Goal: Transaction & Acquisition: Purchase product/service

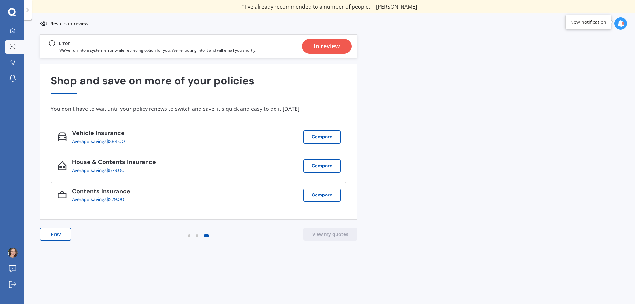
scroll to position [1, 0]
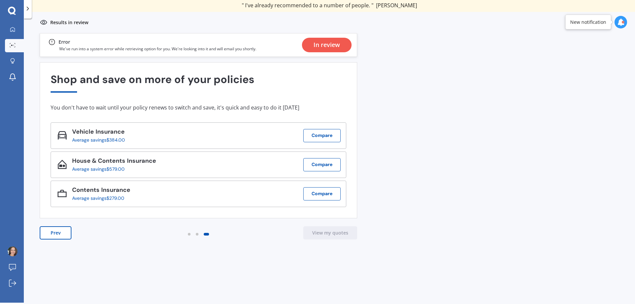
click at [456, 163] on div "Previous 60,000+ Kiwis have signed up to shop and save on insurance with us " H…" at bounding box center [329, 175] width 611 height 284
click at [326, 45] on div "In review" at bounding box center [327, 45] width 26 height 15
click at [461, 137] on div "Previous 60,000+ Kiwis have signed up to shop and save on insurance with us " H…" at bounding box center [329, 175] width 611 height 284
click at [13, 30] on icon at bounding box center [12, 29] width 5 height 5
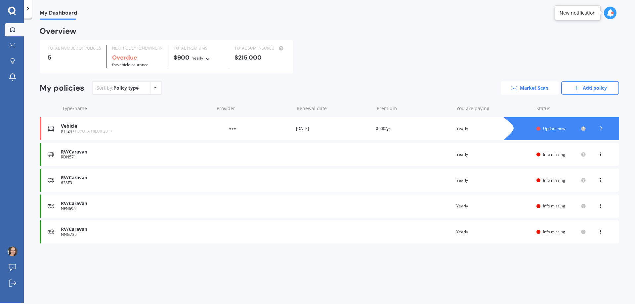
click at [537, 86] on link "Market Scan" at bounding box center [530, 87] width 58 height 13
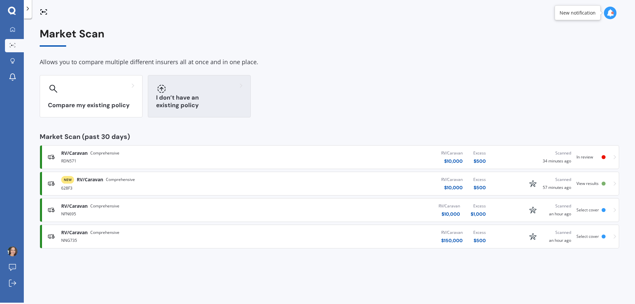
click at [207, 108] on h3 "I don’t have an existing policy" at bounding box center [199, 101] width 86 height 15
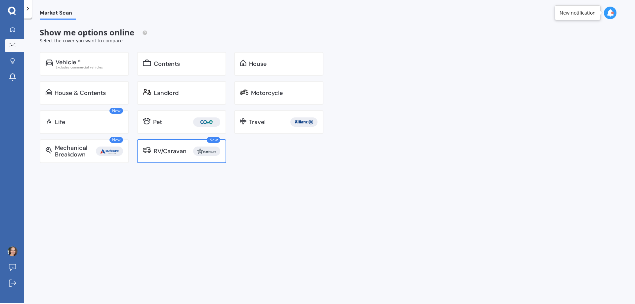
click at [198, 152] on img at bounding box center [207, 151] width 24 height 9
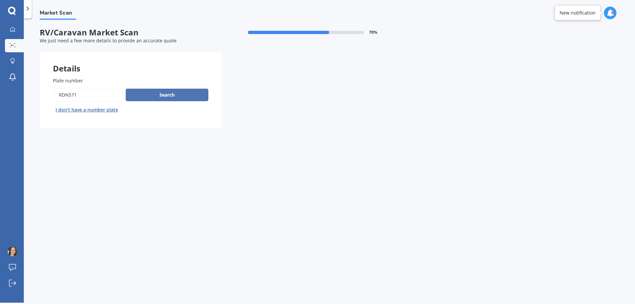
click at [175, 97] on button "Search" at bounding box center [167, 95] width 83 height 13
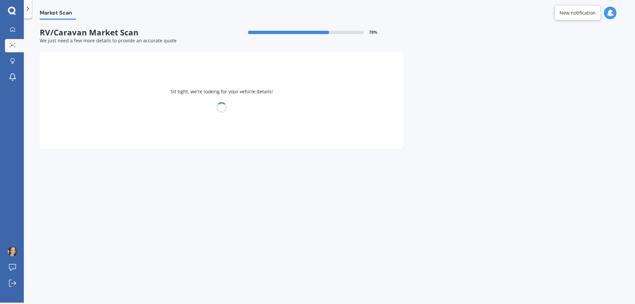
select select "MITSUBISHI"
select select "DELICA"
select select "20"
select select "02"
select select "1985"
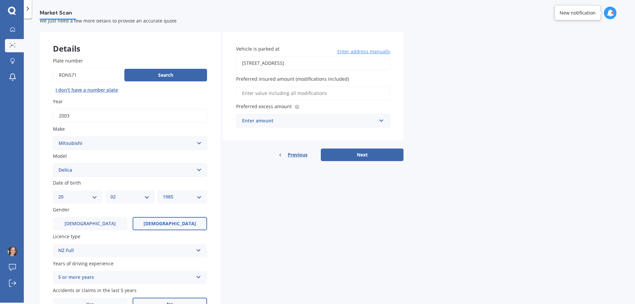
scroll to position [33, 0]
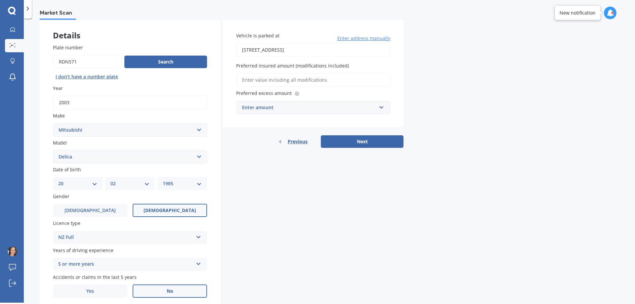
drag, startPoint x: 340, startPoint y: 246, endPoint x: 331, endPoint y: 241, distance: 10.3
click at [334, 243] on div "Details Plate number Search I don’t have a number plate Year 2003 Make Select m…" at bounding box center [222, 165] width 364 height 292
click at [268, 88] on div "Vehicle is parked at 148 Carters Road, Amberley 7410 Enter address manually Pre…" at bounding box center [313, 73] width 181 height 109
click at [274, 84] on input "Preferred insured amount (modifications included)" at bounding box center [313, 80] width 154 height 14
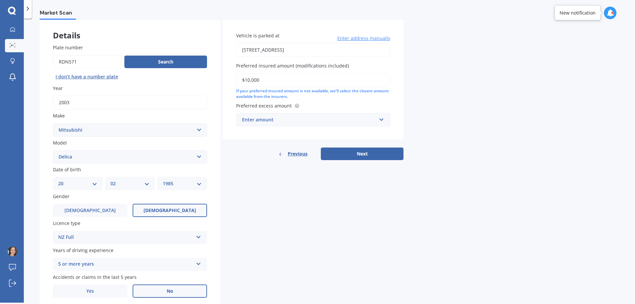
type input "$10,000"
click at [312, 114] on input "text" at bounding box center [311, 119] width 148 height 13
click at [303, 137] on div "$500" at bounding box center [314, 132] width 154 height 12
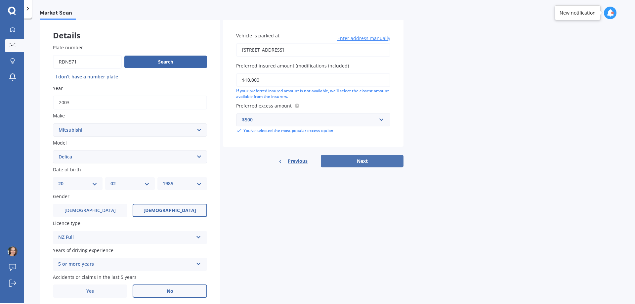
click at [357, 155] on div "Vehicle is parked at 148 Carters Road, Amberley 7410 Enter address manually Pre…" at bounding box center [313, 93] width 181 height 149
click at [358, 169] on div "Details Plate number Search I don’t have a number plate Year 2003 Make Select m…" at bounding box center [222, 165] width 364 height 292
click at [365, 163] on button "Next" at bounding box center [362, 161] width 83 height 13
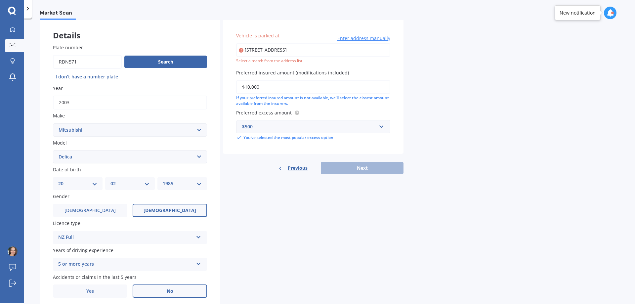
type input "[STREET_ADDRESS]"
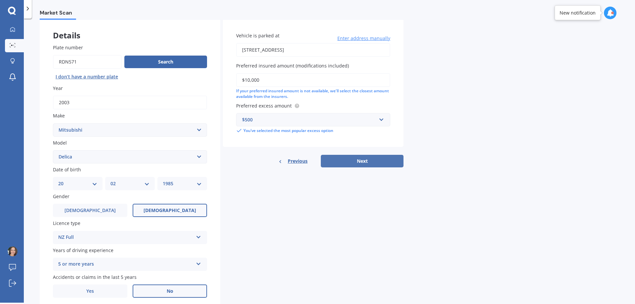
click at [384, 164] on button "Next" at bounding box center [362, 161] width 83 height 13
select select "20"
select select "02"
select select "1985"
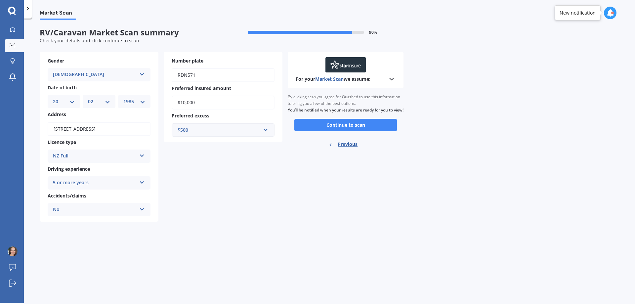
scroll to position [0, 0]
click at [368, 128] on button "Continue to scan" at bounding box center [345, 125] width 103 height 13
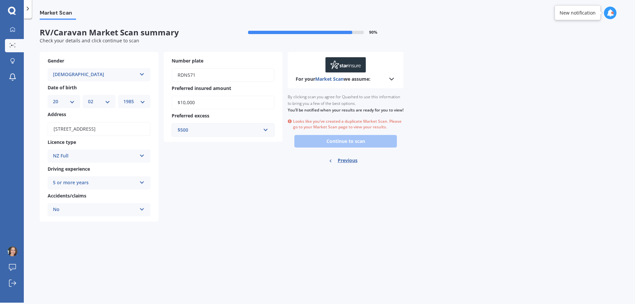
click at [349, 165] on span "Previous" at bounding box center [348, 161] width 20 height 10
select select "MITSUBISHI"
select select "DELICA"
select select "20"
select select "02"
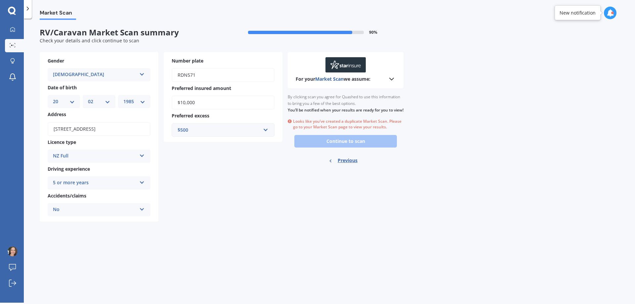
select select "1985"
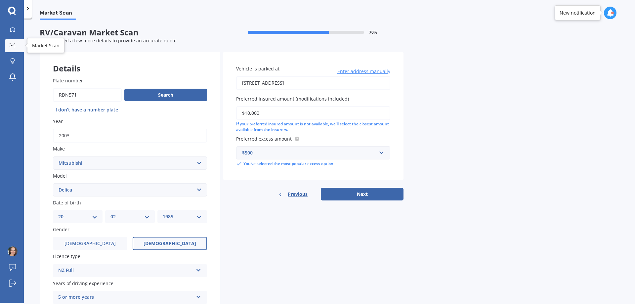
click at [12, 47] on icon at bounding box center [13, 45] width 6 height 4
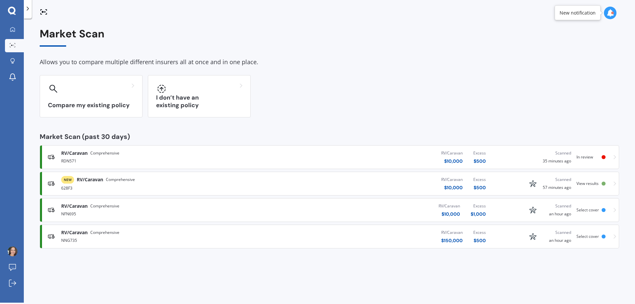
click at [518, 157] on div "RV/Caravan Comprehensive RDN571 RV/Caravan $ 10,000 Excess $ 500 Scanned 35 min…" at bounding box center [330, 157] width 574 height 20
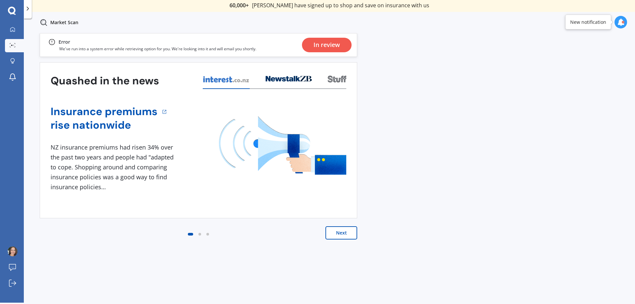
click at [326, 47] on div "In review" at bounding box center [327, 45] width 26 height 15
click at [340, 236] on button "Next" at bounding box center [342, 232] width 32 height 13
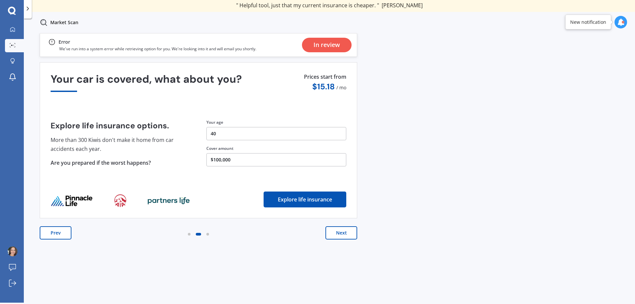
click at [340, 236] on button "Next" at bounding box center [342, 232] width 32 height 13
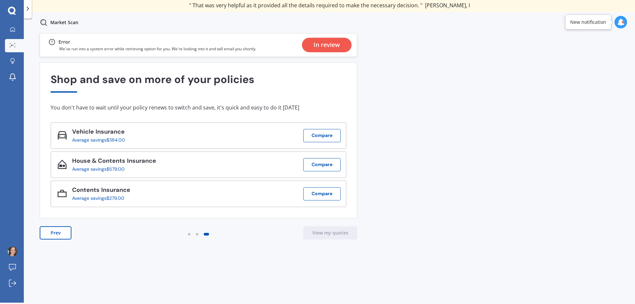
click at [463, 182] on div "Previous 60,000+ Kiwis have signed up to shop and save on insurance with us " H…" at bounding box center [329, 175] width 611 height 284
click at [325, 44] on div "In review" at bounding box center [327, 45] width 26 height 15
click at [213, 51] on p "We've run into a system error while retrieving option for you. We're looking in…" at bounding box center [157, 49] width 197 height 6
click at [13, 28] on icon at bounding box center [12, 29] width 5 height 5
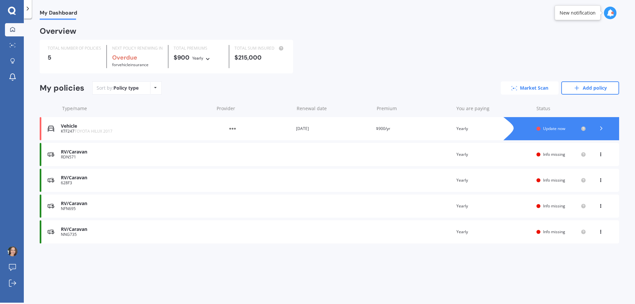
click at [531, 89] on link "Market Scan" at bounding box center [530, 87] width 58 height 13
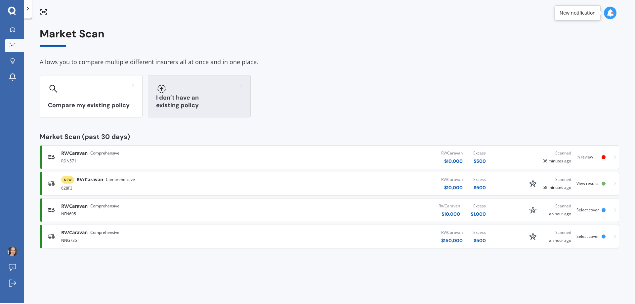
click at [184, 93] on div at bounding box center [199, 88] width 86 height 11
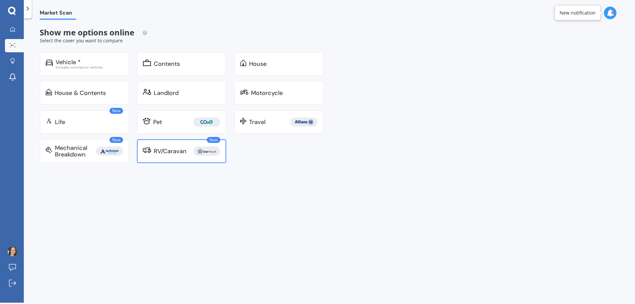
click at [185, 150] on div "RV/Caravan" at bounding box center [170, 151] width 33 height 7
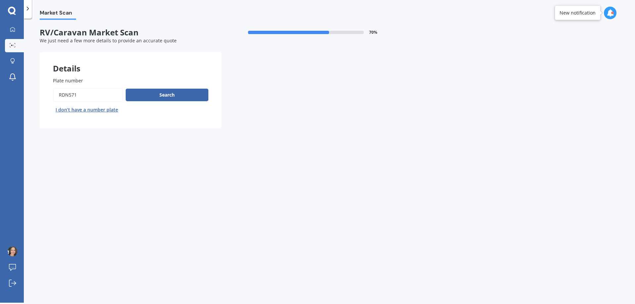
drag, startPoint x: 101, startPoint y: 98, endPoint x: -32, endPoint y: 98, distance: 133.0
click at [0, 98] on html "We are experiencing high volume of Market Scans . Just a heads up we will have …" at bounding box center [317, 152] width 635 height 304
paste input "6Z441"
type input "6Z441"
click at [176, 94] on button "Search" at bounding box center [167, 95] width 83 height 13
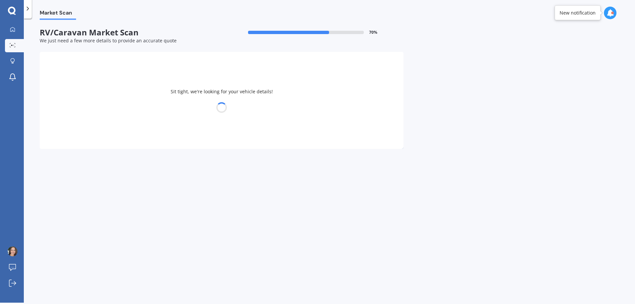
select select "ELDDIS"
select select "20"
select select "02"
select select "1985"
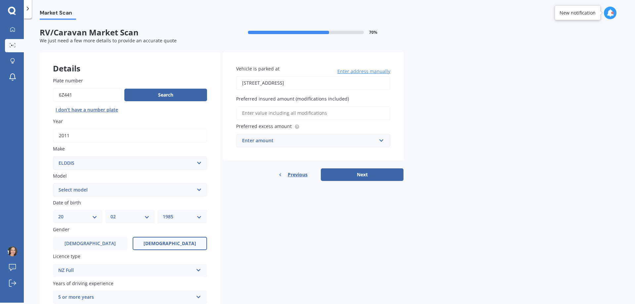
click at [267, 113] on input "Preferred insured amount (modifications included)" at bounding box center [313, 113] width 154 height 14
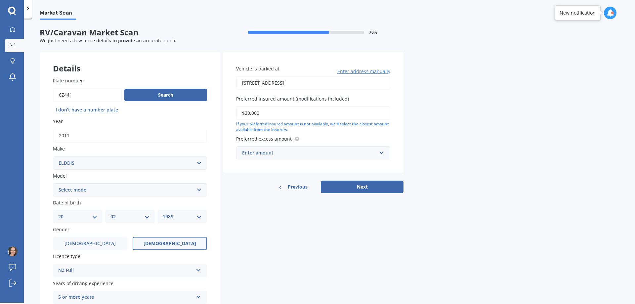
type input "$20,000"
click at [281, 157] on input "text" at bounding box center [311, 153] width 148 height 13
type input "500"
click at [267, 164] on div "$ 500" at bounding box center [314, 165] width 154 height 12
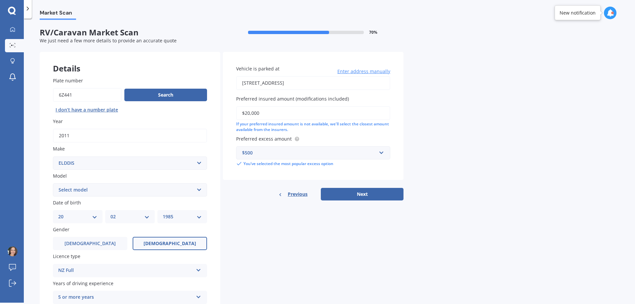
click at [252, 262] on div "Details Plate number Search I don’t have a number plate Year 2011 Make Select m…" at bounding box center [222, 198] width 364 height 292
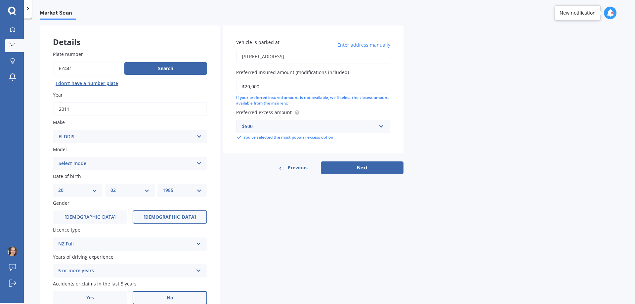
scroll to position [59, 0]
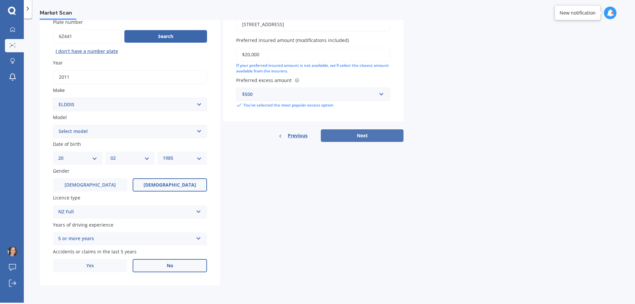
click at [370, 135] on button "Next" at bounding box center [362, 135] width 83 height 13
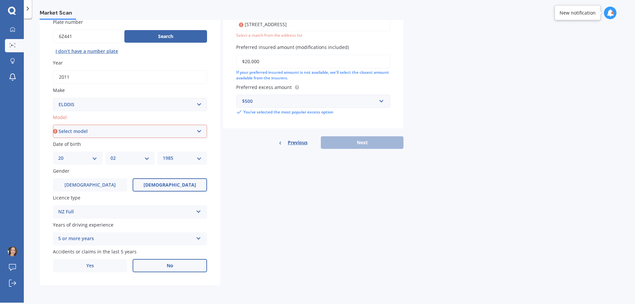
click at [128, 130] on select "Select model AFFINITY AVANTE COMPASS CRUSADER XPLORE" at bounding box center [130, 131] width 154 height 13
select select "AVANTE"
click at [53, 125] on select "Select model AFFINITY AVANTE COMPASS CRUSADER XPLORE" at bounding box center [130, 131] width 154 height 13
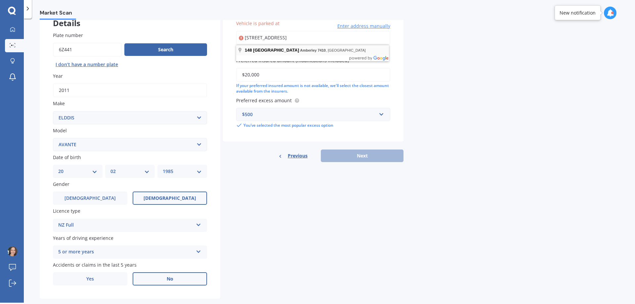
type input "[STREET_ADDRESS]"
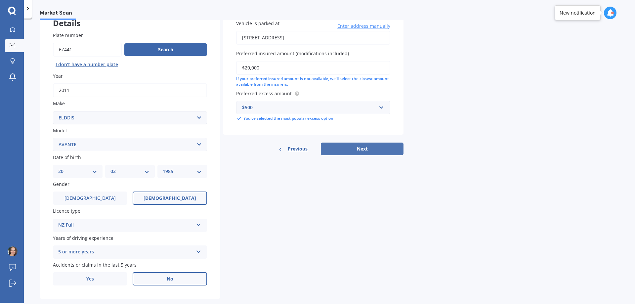
click at [354, 145] on button "Next" at bounding box center [362, 149] width 83 height 13
select select "20"
select select "02"
select select "1985"
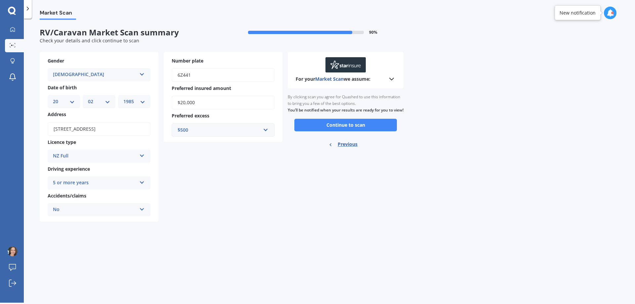
scroll to position [0, 0]
click at [370, 131] on button "Continue to scan" at bounding box center [345, 125] width 103 height 13
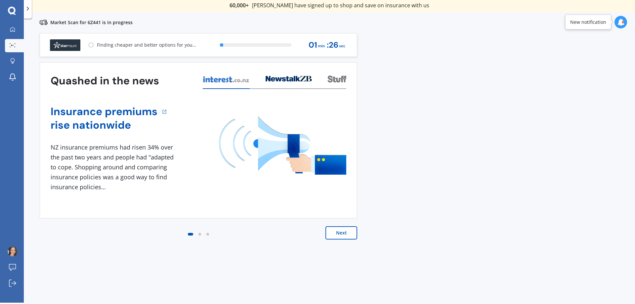
click at [473, 163] on div "Previous 60,000+ Kiwis have signed up to shop and save on insurance with us " H…" at bounding box center [329, 175] width 611 height 284
click at [336, 232] on button "Next" at bounding box center [342, 232] width 32 height 13
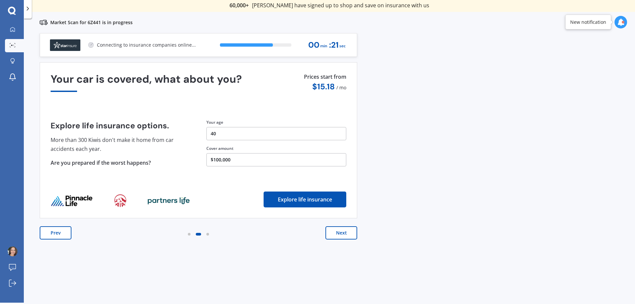
click at [336, 232] on button "Next" at bounding box center [342, 232] width 32 height 13
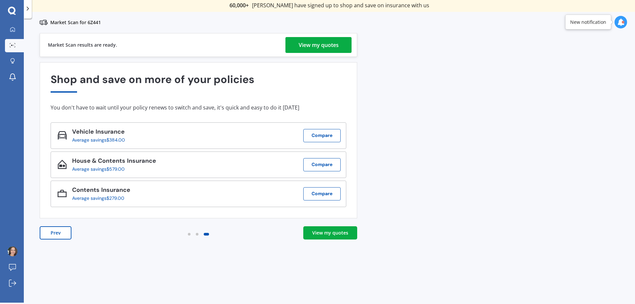
click at [492, 116] on div "Previous 60,000+ Kiwis have signed up to shop and save on insurance with us " H…" at bounding box center [329, 175] width 611 height 284
click at [308, 42] on div "View my quotes" at bounding box center [319, 45] width 40 height 16
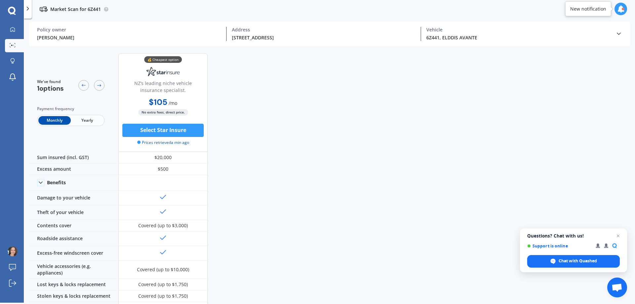
click at [323, 155] on div "We've found 1 options Payment frequency Monthly Yearly 💰 Cheapest option NZ’s l…" at bounding box center [332, 176] width 606 height 256
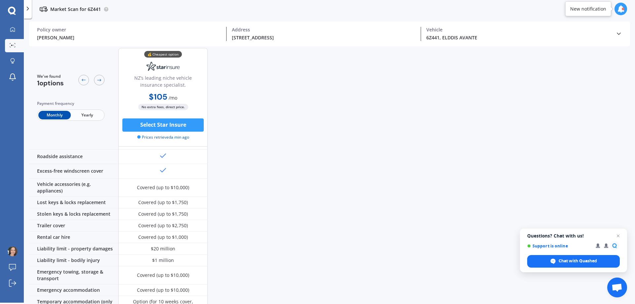
scroll to position [99, 0]
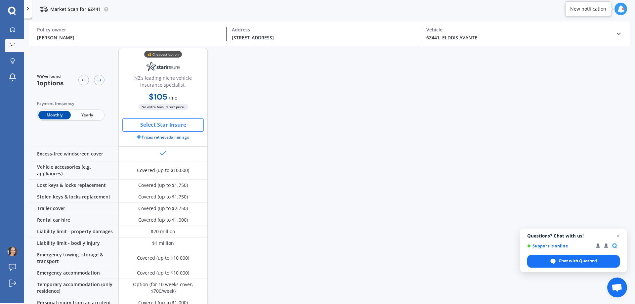
click at [173, 124] on button "Select Star Insure" at bounding box center [162, 124] width 81 height 13
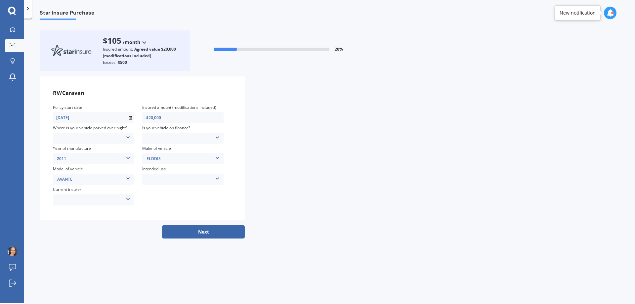
click at [129, 141] on div "Locked Garage Storage unit Carport Locked shed ‘behind’ house Driveway Streetsi…" at bounding box center [93, 138] width 81 height 7
click at [72, 193] on span "Driveway" at bounding box center [67, 194] width 17 height 6
click at [163, 133] on div "No Yes" at bounding box center [182, 138] width 81 height 11
click at [164, 135] on div "No Yes" at bounding box center [182, 138] width 81 height 7
click at [168, 150] on div "No" at bounding box center [183, 148] width 81 height 11
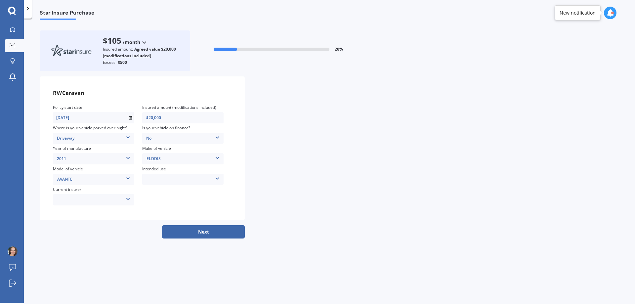
click at [108, 198] on div "AAI AMI IAG - NZI/State Lumley Vero Unknown Other insurer Ando Star Insure Towe…" at bounding box center [93, 199] width 81 height 7
click at [72, 261] on div "None" at bounding box center [93, 257] width 81 height 11
click at [169, 183] on div "Weekend Use Holiday/Sporadic use Full time / live in travel Storage/Restoration…" at bounding box center [182, 179] width 81 height 7
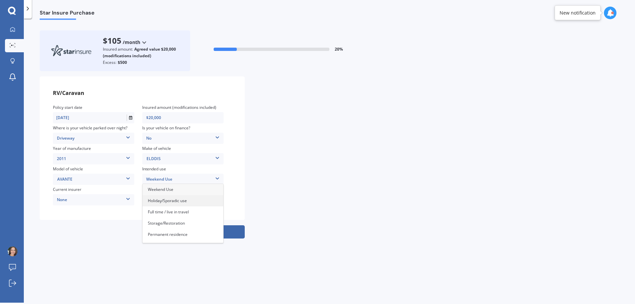
click at [160, 202] on span "Holiday/Sporadic use" at bounding box center [167, 201] width 39 height 6
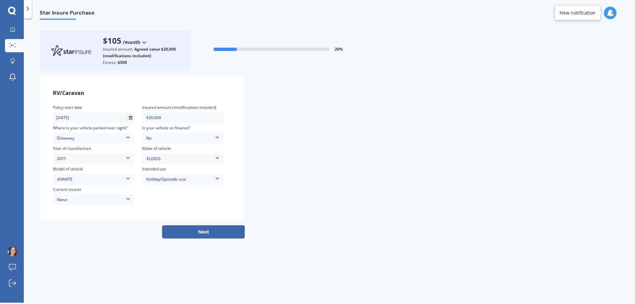
click at [192, 205] on div "Policy start date 26/08/2025 Insured amount (modifications included) $20,000 Wh…" at bounding box center [142, 155] width 179 height 103
click at [191, 235] on button "Next" at bounding box center [203, 231] width 83 height 13
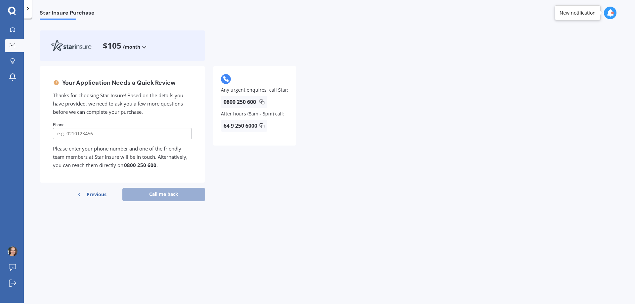
click at [92, 192] on span "Previous" at bounding box center [97, 195] width 20 height 10
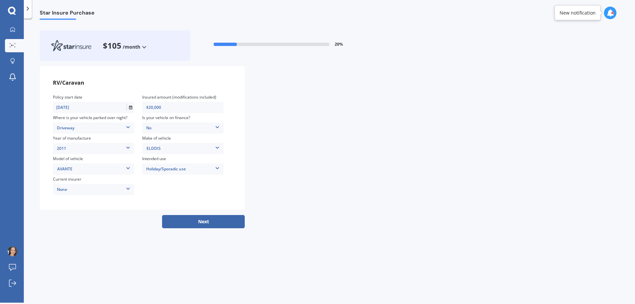
click at [404, 123] on div "RV/Caravan Policy start date 26/08/2025 Insured amount (modifications included)…" at bounding box center [330, 138] width 580 height 144
click at [108, 208] on div "RV/Caravan Policy start date 26/08/2025 Insured amount (modifications included)…" at bounding box center [142, 138] width 205 height 144
click at [326, 171] on div "RV/Caravan Policy start date 26/08/2025 Insured amount (modifications included)…" at bounding box center [330, 138] width 580 height 144
click at [14, 32] on div at bounding box center [13, 30] width 10 height 6
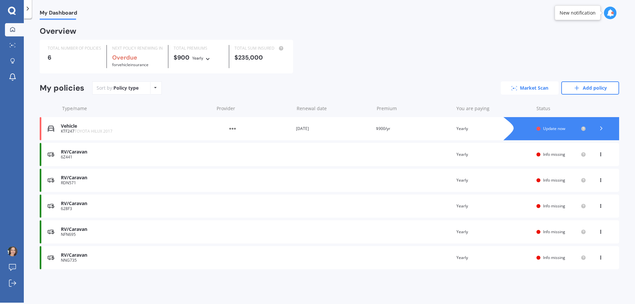
click at [537, 88] on link "Market Scan" at bounding box center [530, 87] width 58 height 13
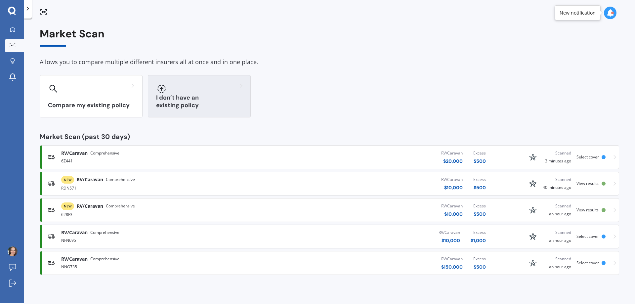
click at [210, 97] on div "I don’t have an existing policy" at bounding box center [199, 96] width 103 height 42
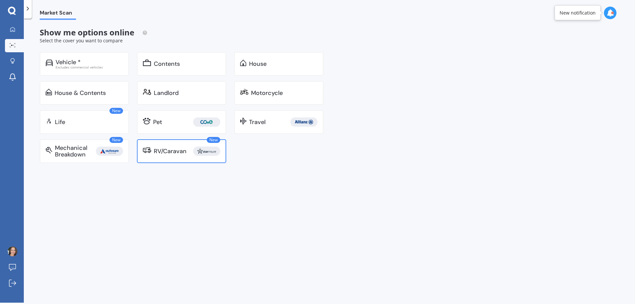
click at [154, 148] on div "RV/Caravan" at bounding box center [170, 151] width 33 height 7
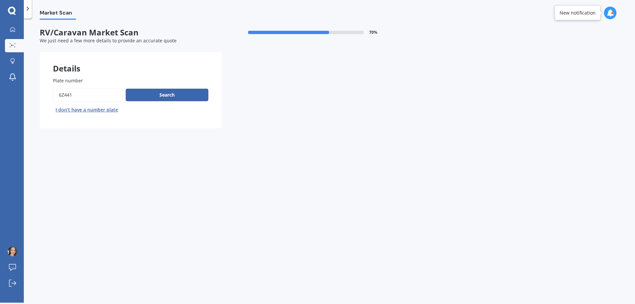
drag, startPoint x: 87, startPoint y: 95, endPoint x: 12, endPoint y: 93, distance: 75.4
click at [12, 93] on div "My Dashboard Market Scan Explore insurance Notifications Joanne Smith Submit fe…" at bounding box center [317, 152] width 635 height 304
paste input "GAW938"
type input "GAW938"
click at [167, 93] on button "Search" at bounding box center [167, 95] width 83 height 13
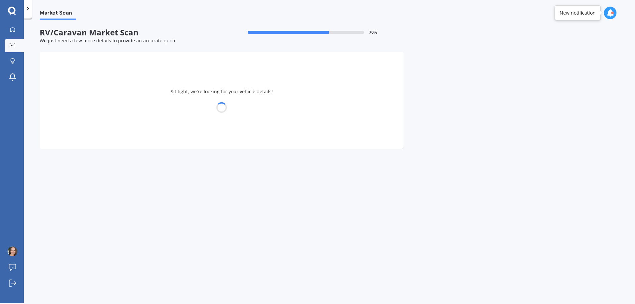
select select "FIAT"
select select "DUCATO"
select select "20"
select select "02"
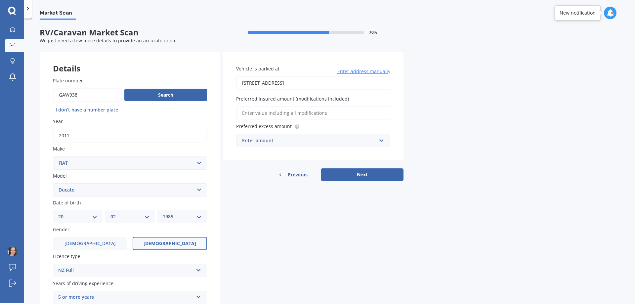
click at [262, 223] on div "Details Plate number Search I don’t have a number plate Year 2011 Make Select m…" at bounding box center [222, 198] width 364 height 292
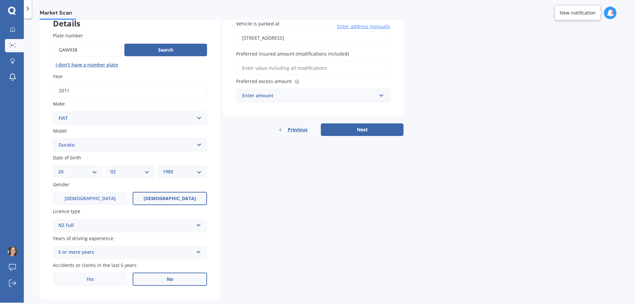
scroll to position [59, 0]
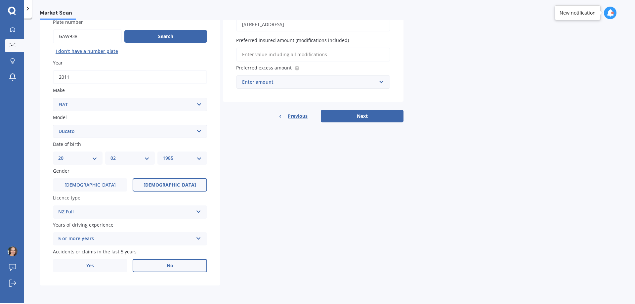
click at [170, 154] on div "YYYY 2025 2024 2023 2022 2021 2020 2019 2018 2017 2016 2015 2014 2013 2012 2011…" at bounding box center [182, 158] width 50 height 13
click at [176, 161] on select "YYYY 2025 2024 2023 2022 2021 2020 2019 2018 2017 2016 2015 2014 2013 2012 2011…" at bounding box center [182, 158] width 39 height 7
select select "1956"
click at [163, 155] on select "YYYY 2025 2024 2023 2022 2021 2020 2019 2018 2017 2016 2015 2014 2013 2012 2011…" at bounding box center [182, 158] width 39 height 7
click at [327, 198] on div "Details Plate number Search I don’t have a number plate Year 2011 Make Select m…" at bounding box center [222, 139] width 364 height 292
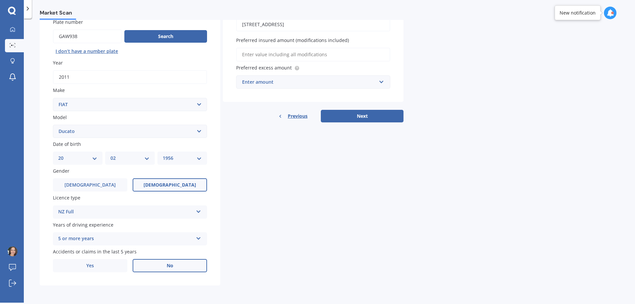
click at [265, 211] on div "Details Plate number Search I don’t have a number plate Year 2011 Make Select m…" at bounding box center [222, 139] width 364 height 292
click at [284, 56] on input "Preferred insured amount (modifications included)" at bounding box center [313, 55] width 154 height 14
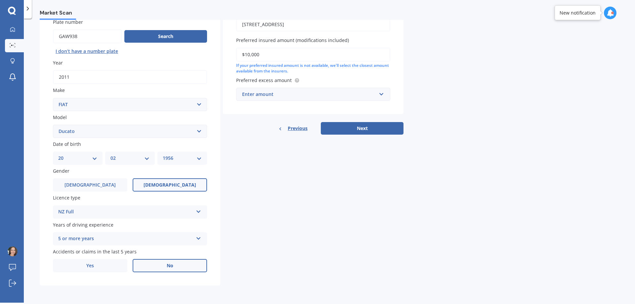
type input "$10,000"
click at [284, 176] on div "Details Plate number Search I don’t have a number plate Year 2011 Make Select m…" at bounding box center [222, 139] width 364 height 292
click at [297, 92] on div "Enter amount" at bounding box center [309, 94] width 134 height 7
click at [280, 109] on div "$500" at bounding box center [314, 107] width 154 height 12
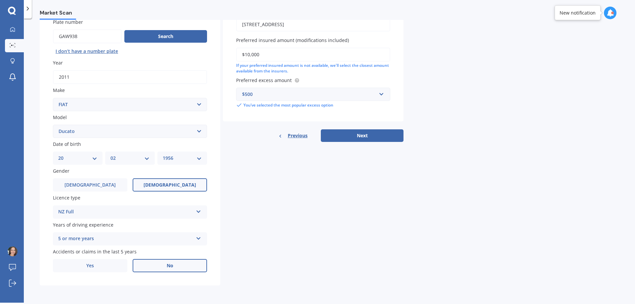
click at [339, 137] on button "Next" at bounding box center [362, 135] width 83 height 13
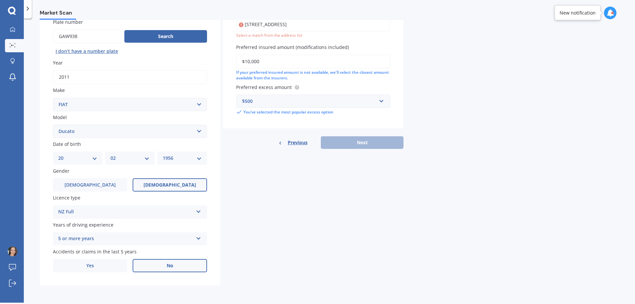
scroll to position [45, 0]
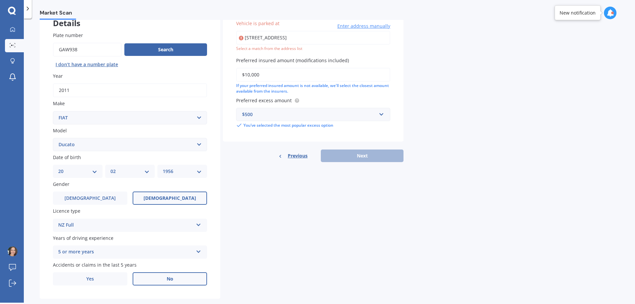
type input "[STREET_ADDRESS]"
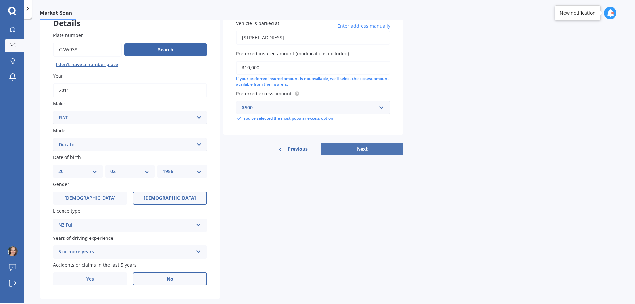
drag, startPoint x: 375, startPoint y: 158, endPoint x: 382, endPoint y: 152, distance: 9.6
click at [380, 154] on div "Details Plate number Search I don’t have a number plate Year 2011 Make Select m…" at bounding box center [222, 153] width 364 height 292
click at [382, 152] on button "Next" at bounding box center [362, 149] width 83 height 13
select select "20"
select select "02"
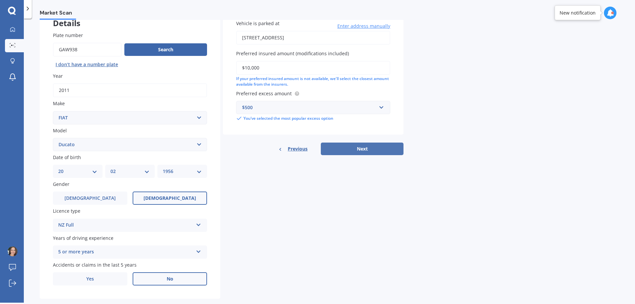
select select "1956"
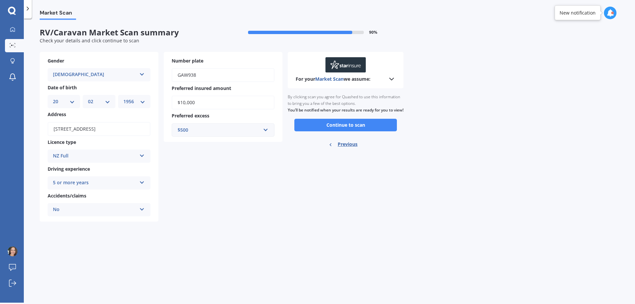
scroll to position [0, 0]
click at [229, 201] on div "Gender Female Male Female Date of birth DD 01 02 03 04 05 06 07 08 09 10 11 12 …" at bounding box center [161, 137] width 243 height 170
click at [343, 131] on button "Continue to scan" at bounding box center [345, 125] width 103 height 13
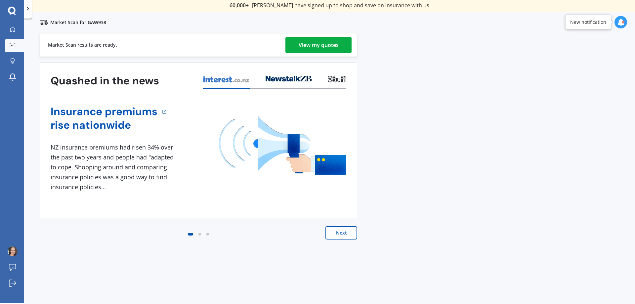
click at [322, 46] on div "View my quotes" at bounding box center [319, 45] width 40 height 16
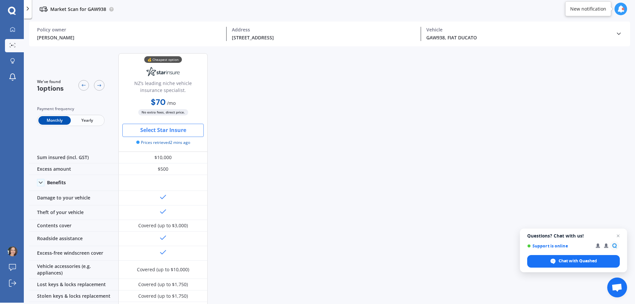
click at [175, 136] on button "Select Star Insure" at bounding box center [162, 130] width 81 height 13
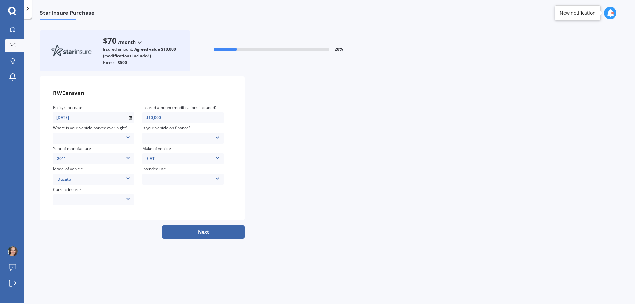
click at [73, 136] on div "Locked Garage Storage unit Carport Locked shed ‘behind’ house Driveway Streetsi…" at bounding box center [93, 138] width 81 height 7
click at [72, 193] on span "Driveway" at bounding box center [67, 194] width 17 height 6
click at [176, 135] on div "No Yes" at bounding box center [182, 138] width 81 height 7
click at [168, 152] on div "No" at bounding box center [183, 148] width 81 height 11
click at [69, 200] on div "AAI AMI IAG - NZI/State Lumley Vero Unknown Other insurer Ando Star Insure Towe…" at bounding box center [93, 199] width 81 height 7
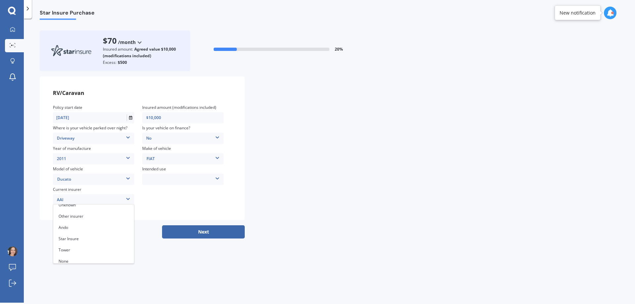
scroll to position [65, 0]
click at [77, 257] on div "None" at bounding box center [93, 257] width 81 height 11
click at [170, 182] on div "Weekend Use Holiday/Sporadic use Full time / live in travel Storage/Restoration…" at bounding box center [182, 179] width 81 height 7
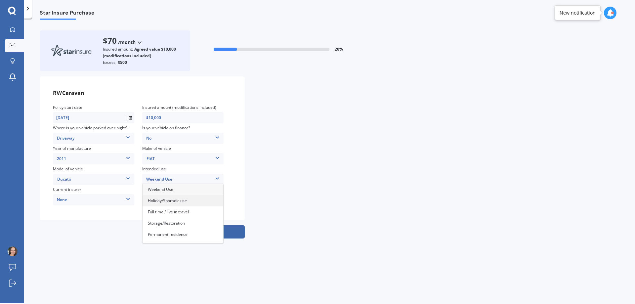
click at [170, 204] on div "Holiday/Sporadic use" at bounding box center [183, 200] width 81 height 11
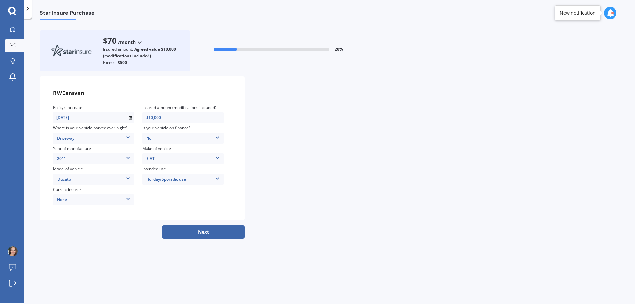
click at [190, 233] on button "Next" at bounding box center [203, 231] width 83 height 13
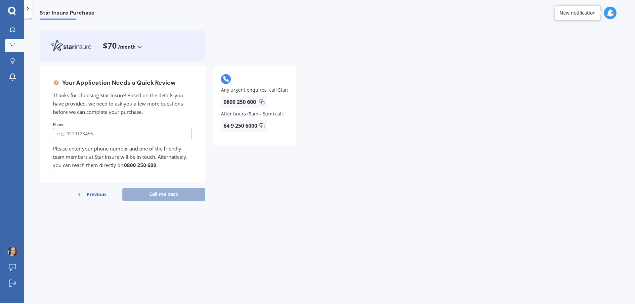
click at [333, 181] on div "Your Application Needs a Quick Review Thanks for choosing Star Insure! Based on…" at bounding box center [330, 136] width 580 height 140
click at [341, 198] on div "Your Application Needs a Quick Review Thanks for choosing Star Insure! Based on…" at bounding box center [330, 136] width 580 height 140
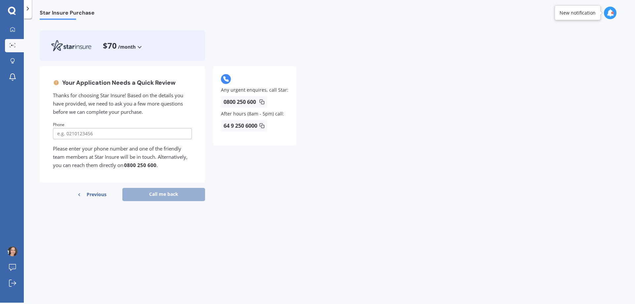
click at [104, 121] on div "Phone" at bounding box center [122, 130] width 139 height 18
click at [96, 136] on input "tel" at bounding box center [122, 133] width 139 height 11
type input "0278086928"
click at [171, 188] on button "Call me back" at bounding box center [163, 194] width 83 height 13
click at [164, 194] on button "Call me back" at bounding box center [163, 194] width 83 height 13
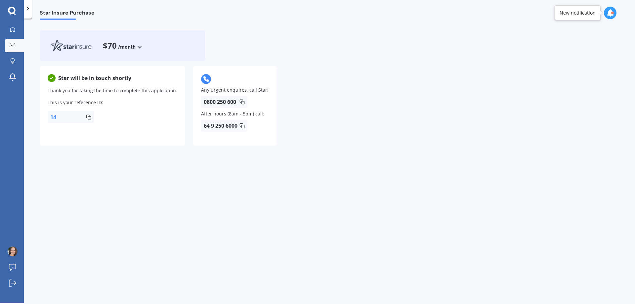
click at [164, 194] on div "Star Insure Purchase $70 /month /year /month Star will be in touch shortly Than…" at bounding box center [329, 162] width 611 height 284
click at [479, 144] on div "Star will be in touch shortly Thank you for taking the time to complete this ap…" at bounding box center [330, 108] width 580 height 85
drag, startPoint x: 203, startPoint y: 194, endPoint x: 172, endPoint y: 186, distance: 32.1
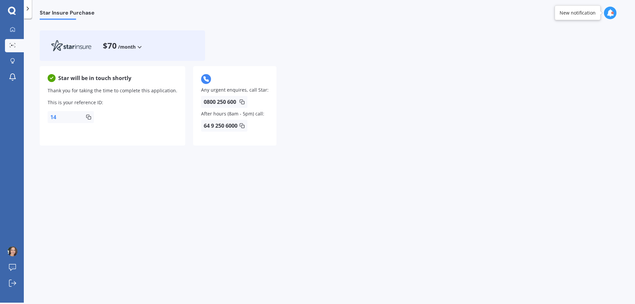
click at [201, 194] on div "Star Insure Purchase $70 /month /year /month Star will be in touch shortly Than…" at bounding box center [329, 162] width 611 height 284
click at [14, 27] on icon at bounding box center [12, 29] width 5 height 5
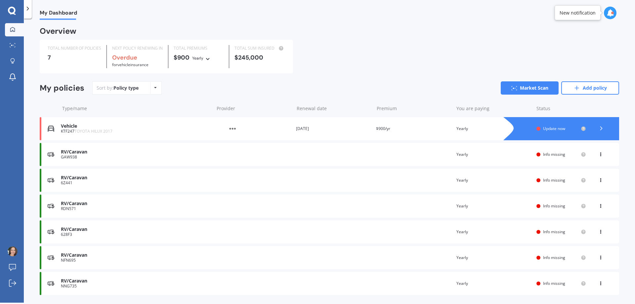
click at [457, 58] on div "TOTAL NUMBER OF POLICIES 7 NEXT POLICY RENEWING IN Overdue for Vehicle insuranc…" at bounding box center [330, 57] width 580 height 34
click at [11, 254] on img at bounding box center [13, 251] width 10 height 10
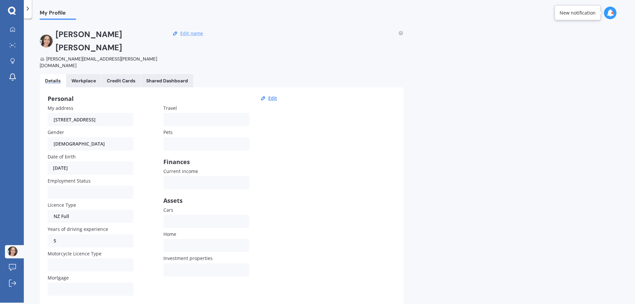
click at [199, 30] on button "Edit name" at bounding box center [191, 33] width 27 height 6
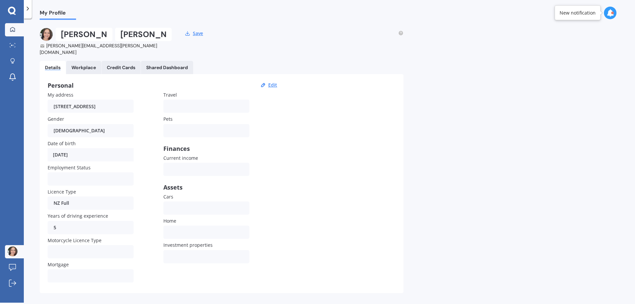
drag, startPoint x: 90, startPoint y: 34, endPoint x: 22, endPoint y: 35, distance: 67.5
click at [22, 35] on div "My Dashboard Market Scan Explore insurance Notifications Joanne Smith Submit fe…" at bounding box center [317, 152] width 635 height 304
type input "Test"
type input "T"
type input "S"
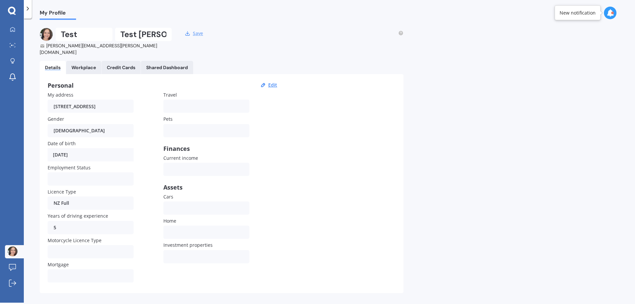
click at [200, 34] on button "Save" at bounding box center [198, 33] width 14 height 6
drag, startPoint x: 165, startPoint y: 32, endPoint x: 117, endPoint y: 31, distance: 48.3
click at [117, 31] on div "Test Smith" at bounding box center [143, 34] width 58 height 13
type input "Testing"
click at [199, 34] on button "Save" at bounding box center [198, 33] width 14 height 6
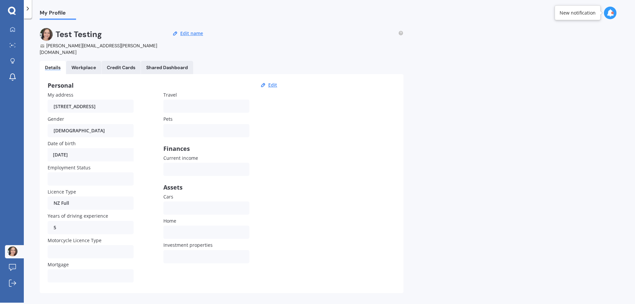
click at [500, 84] on div "My Profile Test Testing joanne.smith.sual@gmail.com Edit name Details Workplace…" at bounding box center [329, 162] width 611 height 284
click at [12, 53] on div "My Dashboard Market Scan Explore insurance Notifications" at bounding box center [12, 55] width 24 height 64
click at [14, 47] on icon at bounding box center [13, 45] width 6 height 4
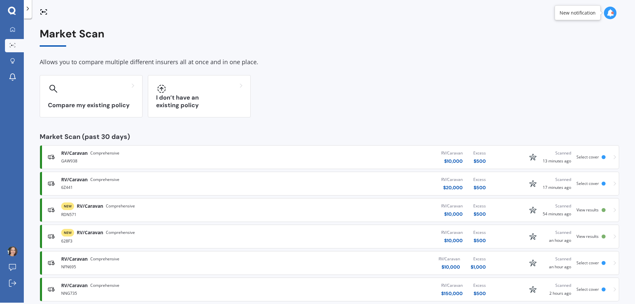
click at [499, 161] on div "RV/Caravan Comprehensive GAW938 RV/Caravan $ 10,000 Excess $ 500 Scanned 13 min…" at bounding box center [330, 157] width 574 height 20
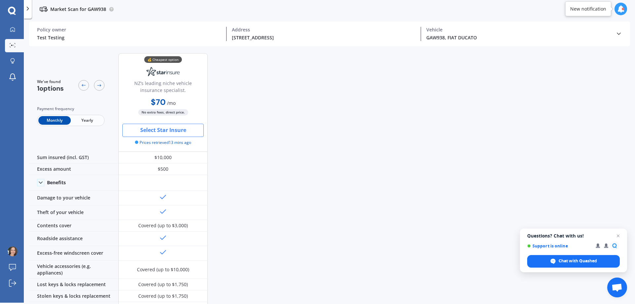
click at [144, 128] on button "Select Star Insure" at bounding box center [162, 130] width 81 height 13
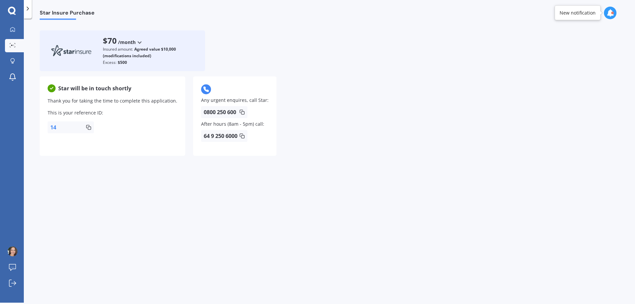
click at [160, 132] on div "Star will be in touch shortly Thank you for taking the time to complete this ap…" at bounding box center [113, 115] width 146 height 79
click at [16, 50] on link "Market Scan" at bounding box center [14, 45] width 19 height 13
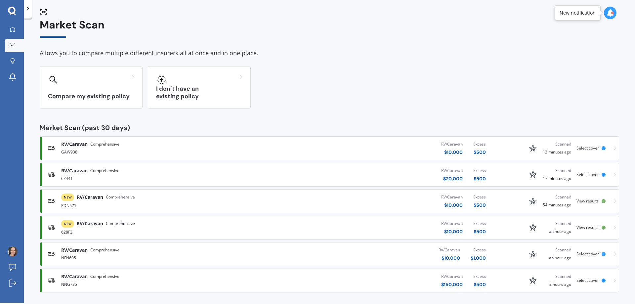
scroll to position [13, 0]
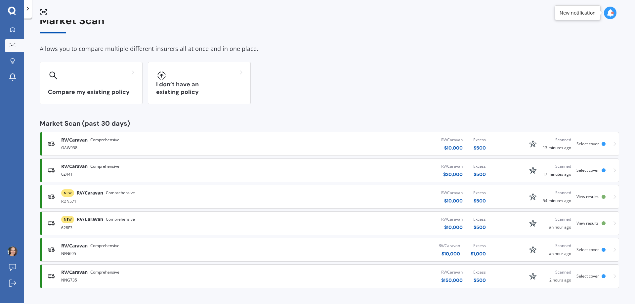
click at [587, 196] on span "View results" at bounding box center [588, 197] width 22 height 6
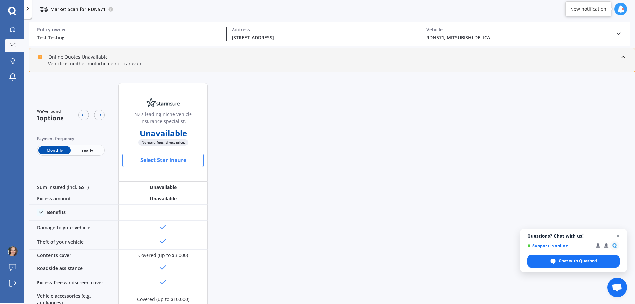
click at [182, 160] on button "Select Star Insure" at bounding box center [162, 160] width 81 height 13
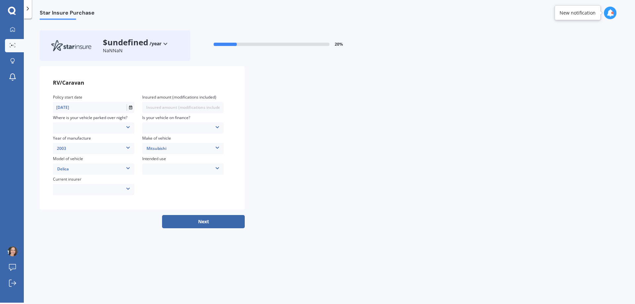
click at [99, 129] on div "Locked Garage Storage unit Carport Locked shed ‘behind’ house Driveway Streetsi…" at bounding box center [93, 127] width 81 height 7
drag, startPoint x: 84, startPoint y: 183, endPoint x: 156, endPoint y: 157, distance: 76.9
click at [85, 183] on div "Driveway" at bounding box center [94, 183] width 82 height 11
click at [173, 124] on div "No Yes" at bounding box center [182, 127] width 81 height 11
click at [182, 99] on div "Insured amount (modifications included)" at bounding box center [179, 97] width 74 height 7
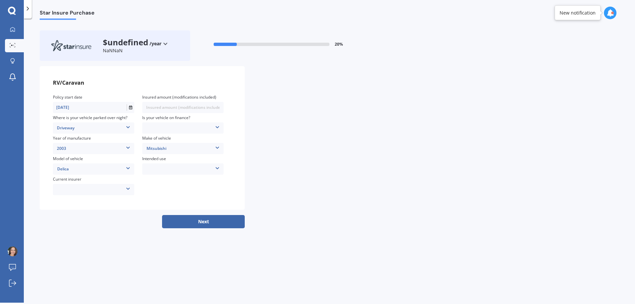
click at [215, 128] on div "No Yes" at bounding box center [182, 127] width 81 height 7
click at [179, 148] on div "Yes" at bounding box center [183, 149] width 81 height 11
click at [177, 124] on div "Yes No Yes" at bounding box center [182, 127] width 81 height 11
click at [216, 128] on icon at bounding box center [217, 126] width 5 height 4
click at [178, 140] on div "No" at bounding box center [183, 138] width 81 height 11
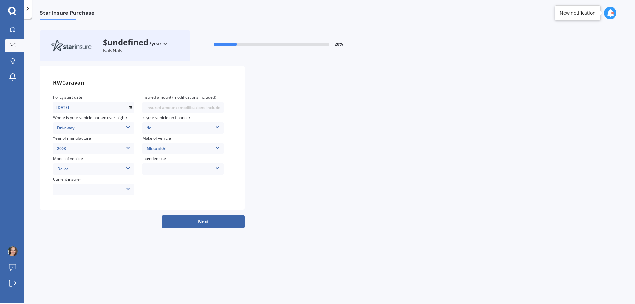
click at [172, 108] on input "text" at bounding box center [182, 107] width 81 height 7
type input "$10,000"
click at [284, 204] on div "RV/Caravan Policy start date 26/08/2025 Insured amount (modifications included)…" at bounding box center [330, 138] width 580 height 144
click at [9, 46] on div at bounding box center [13, 45] width 10 height 5
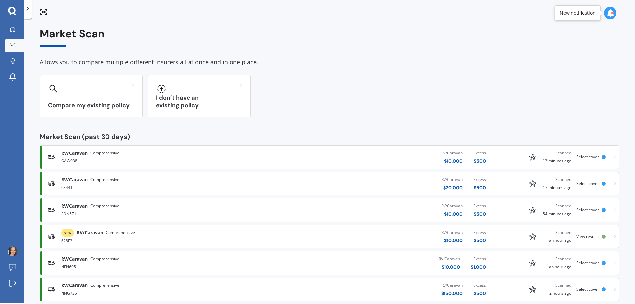
scroll to position [13, 0]
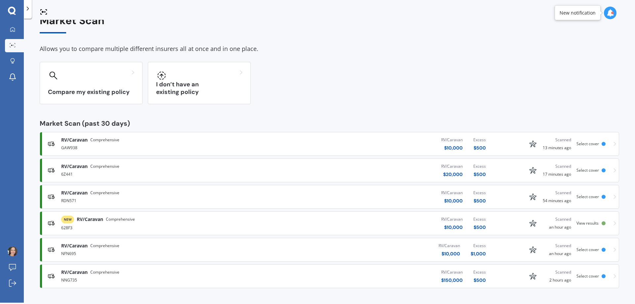
click at [580, 223] on span "View results" at bounding box center [588, 223] width 22 height 6
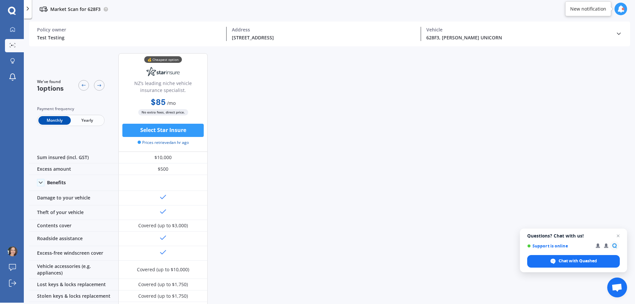
drag, startPoint x: 342, startPoint y: 210, endPoint x: 334, endPoint y: 209, distance: 7.6
click at [337, 209] on div "We've found 1 options Payment frequency Monthly Yearly 💰 Cheapest option NZ’s l…" at bounding box center [332, 176] width 606 height 256
click at [162, 136] on button "Select Star Insure" at bounding box center [162, 130] width 81 height 13
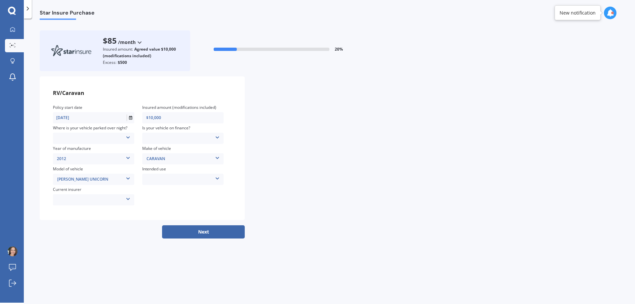
click at [168, 138] on div "No Yes" at bounding box center [182, 138] width 81 height 7
click at [173, 161] on div "Yes" at bounding box center [183, 159] width 81 height 11
click at [178, 141] on div "Yes" at bounding box center [182, 138] width 81 height 7
click at [171, 148] on div "No" at bounding box center [183, 148] width 81 height 11
click at [90, 142] on div "Locked Garage Storage unit Carport Locked shed ‘behind’ house Driveway Streetsi…" at bounding box center [93, 138] width 81 height 11
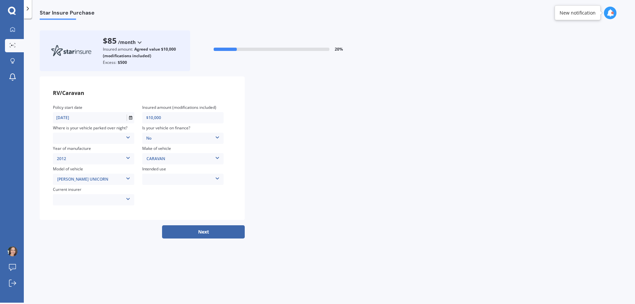
click at [94, 139] on div "Locked Garage Storage unit Carport Locked shed ‘behind’ house Driveway Streetsi…" at bounding box center [93, 138] width 81 height 7
click at [86, 198] on div "Driveway" at bounding box center [94, 193] width 82 height 11
click at [86, 200] on div "AAI AMI IAG - NZI/State Lumley Vero Unknown Other insurer Ando Star Insure Towe…" at bounding box center [93, 199] width 81 height 7
click at [94, 252] on div "None" at bounding box center [93, 257] width 81 height 11
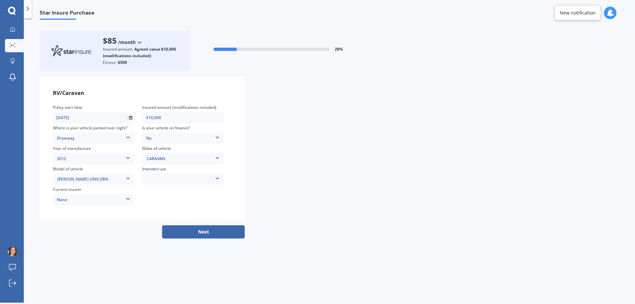
drag, startPoint x: 193, startPoint y: 191, endPoint x: 190, endPoint y: 184, distance: 7.4
click at [193, 190] on div "Policy start date 26/08/2025 Insured amount (modifications included) $10,000 Wh…" at bounding box center [142, 155] width 179 height 103
click at [194, 176] on div "Weekend Use Holiday/Sporadic use Full time / live in travel Storage/Restoration…" at bounding box center [182, 179] width 81 height 7
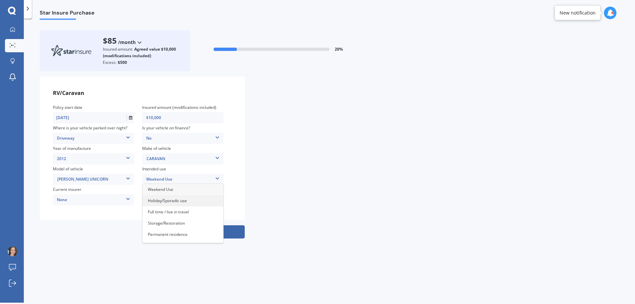
click at [187, 199] on span "Holiday/Sporadic use" at bounding box center [167, 201] width 39 height 6
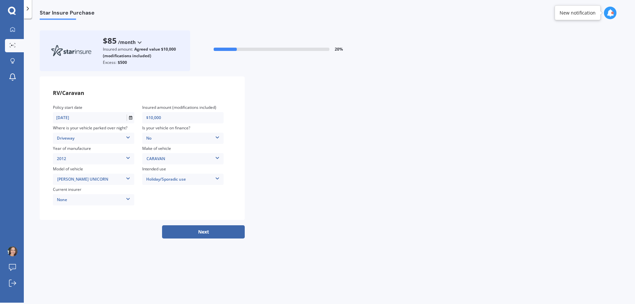
click at [187, 199] on div "Policy start date 26/08/2025 Insured amount (modifications included) $10,000 Wh…" at bounding box center [142, 155] width 179 height 103
click at [190, 230] on button "Next" at bounding box center [203, 231] width 83 height 13
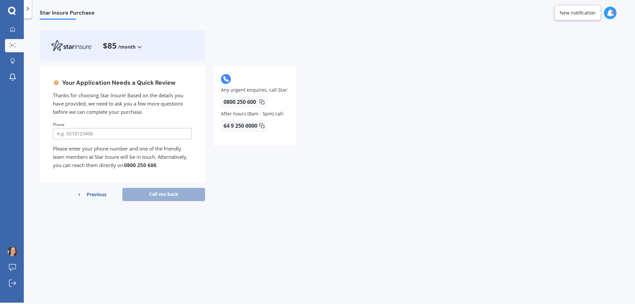
click at [327, 203] on div "Your Application Needs a Quick Review Thanks for choosing Star Insure! Based on…" at bounding box center [330, 136] width 580 height 140
click at [99, 193] on span "Previous" at bounding box center [97, 195] width 20 height 10
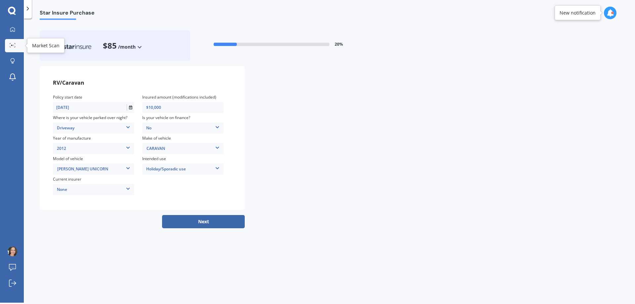
click at [17, 49] on link "Market Scan" at bounding box center [14, 45] width 19 height 13
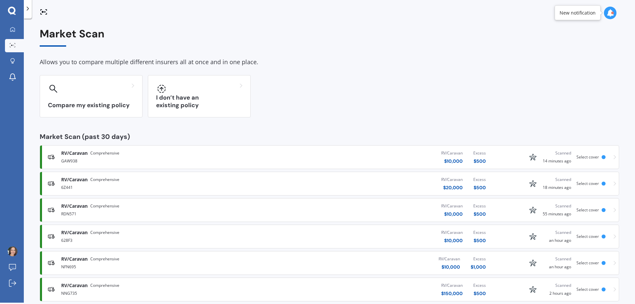
click at [339, 85] on div "Compare my existing policy I don’t have an existing policy" at bounding box center [330, 96] width 580 height 42
click at [238, 158] on div "GAW938" at bounding box center [165, 160] width 208 height 8
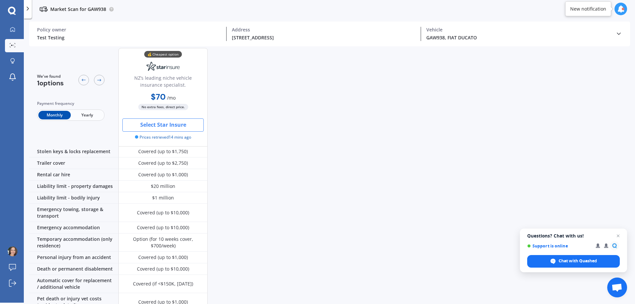
scroll to position [194, 0]
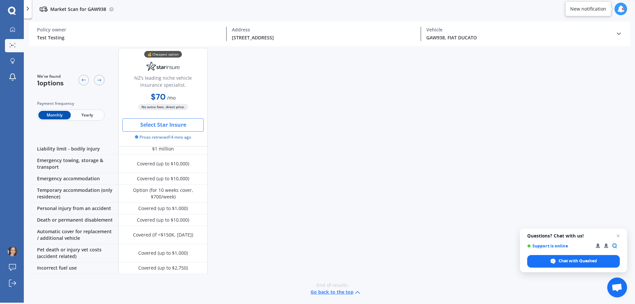
click at [152, 120] on button "Select Star Insure" at bounding box center [162, 124] width 81 height 13
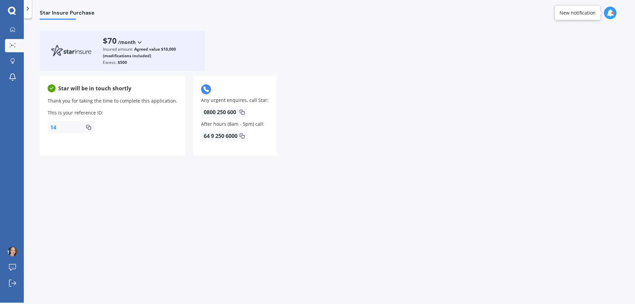
click at [152, 120] on div "Star will be in touch shortly Thank you for taking the time to complete this ap…" at bounding box center [113, 115] width 146 height 79
click at [11, 48] on div at bounding box center [13, 45] width 10 height 5
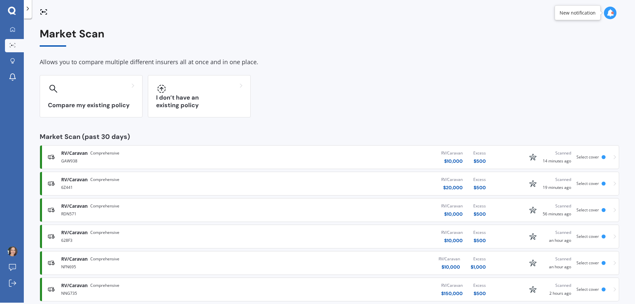
scroll to position [13, 0]
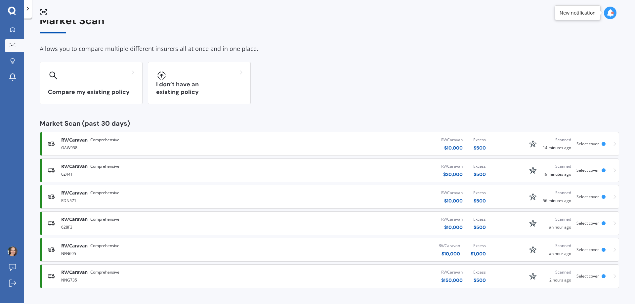
click at [591, 276] on span "Select cover" at bounding box center [588, 276] width 22 height 6
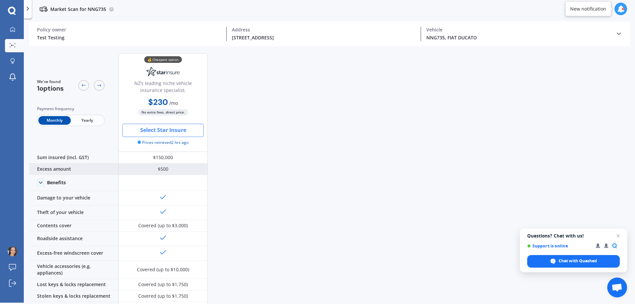
drag, startPoint x: 316, startPoint y: 218, endPoint x: 191, endPoint y: 169, distance: 134.7
click at [313, 218] on div "We've found 1 options Payment frequency Monthly Yearly 💰 Cheapest option NZ’s l…" at bounding box center [332, 176] width 606 height 256
click at [163, 133] on button "Select Star Insure" at bounding box center [162, 130] width 81 height 13
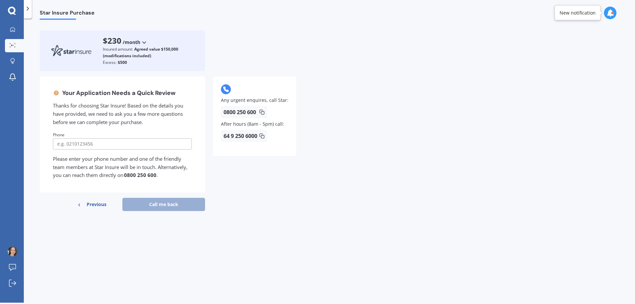
click at [322, 196] on div "Your Application Needs a Quick Review Thanks for choosing Star Insure! Based on…" at bounding box center [330, 146] width 580 height 140
click at [57, 17] on span "Star Insure Purchase" at bounding box center [67, 14] width 55 height 9
click at [13, 43] on icon at bounding box center [13, 45] width 6 height 4
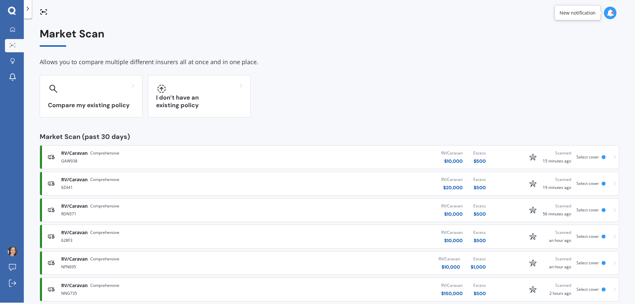
click at [368, 102] on div "Compare my existing policy I don’t have an existing policy" at bounding box center [330, 96] width 580 height 42
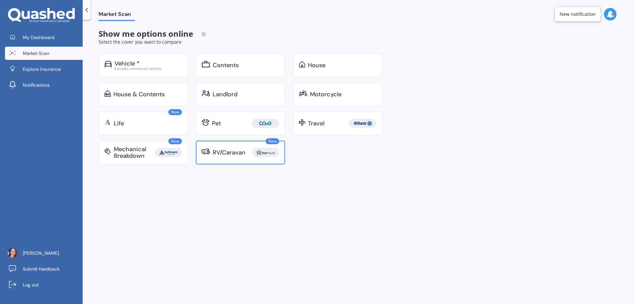
click at [236, 155] on div "RV/Caravan" at bounding box center [229, 152] width 33 height 7
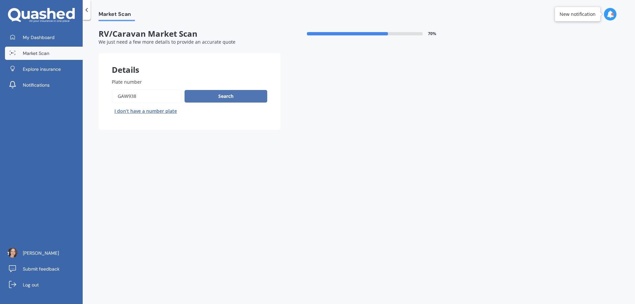
click at [230, 99] on button "Search" at bounding box center [226, 96] width 83 height 13
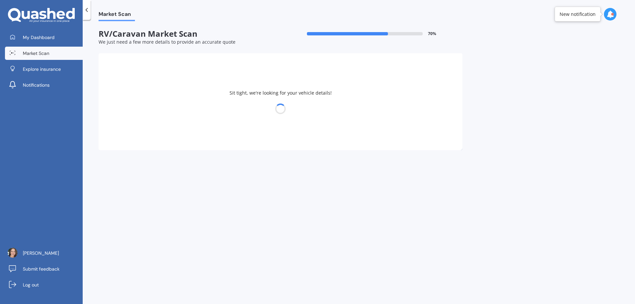
select select "FIAT"
select select "DUCATO"
select select "20"
select select "02"
select select "1991"
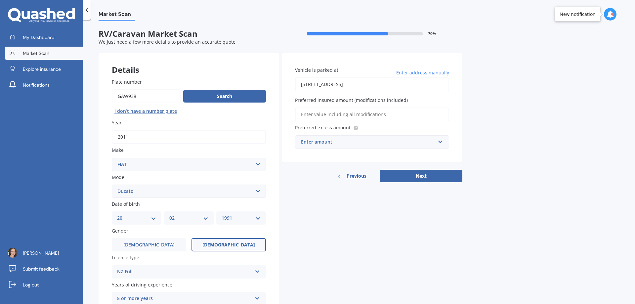
click at [553, 102] on div "Market Scan RV/Caravan Market Scan 70 % We just need a few more details to prov…" at bounding box center [359, 163] width 553 height 284
click at [508, 150] on div "Market Scan RV/Caravan Market Scan 70 % We just need a few more details to prov…" at bounding box center [359, 163] width 553 height 284
click at [501, 125] on div "Market Scan RV/Caravan Market Scan 70 % We just need a few more details to prov…" at bounding box center [359, 163] width 553 height 284
click at [34, 252] on span "[PERSON_NAME]" at bounding box center [41, 253] width 36 height 7
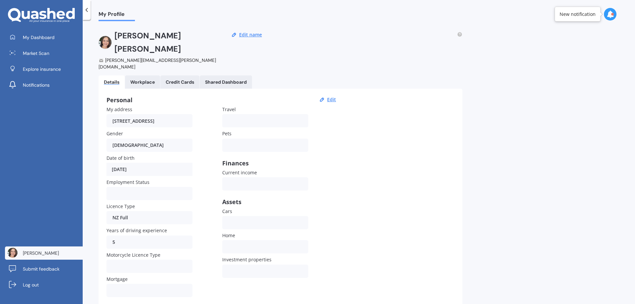
click at [34, 252] on span "[PERSON_NAME]" at bounding box center [41, 253] width 36 height 7
click at [335, 97] on button "Edit" at bounding box center [331, 100] width 13 height 6
select select "20"
select select "02"
select select "1991"
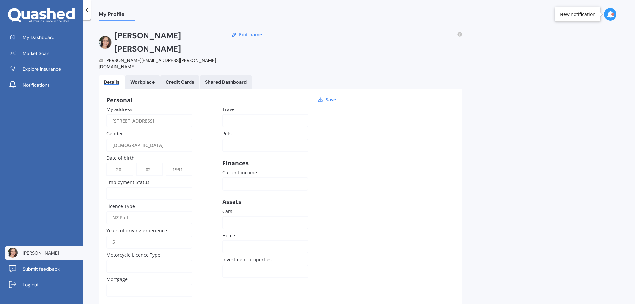
click at [120, 114] on input "[STREET_ADDRESS]" at bounding box center [150, 120] width 86 height 13
drag, startPoint x: 120, startPoint y: 102, endPoint x: 105, endPoint y: 99, distance: 14.8
click at [105, 99] on div "Personal Save My address [STREET_ADDRESS] Gender [DEMOGRAPHIC_DATA] [DEMOGRAPHI…" at bounding box center [281, 198] width 364 height 219
drag, startPoint x: 117, startPoint y: 102, endPoint x: 121, endPoint y: 102, distance: 4.3
click at [117, 114] on input "[STREET_ADDRESS]" at bounding box center [150, 120] width 86 height 13
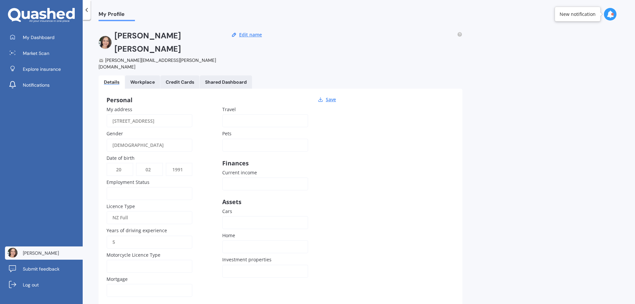
type input "[STREET_ADDRESS]"
click at [398, 186] on div "Personal Save My address [STREET_ADDRESS] Gender [DEMOGRAPHIC_DATA] [DEMOGRAPHI…" at bounding box center [281, 198] width 364 height 219
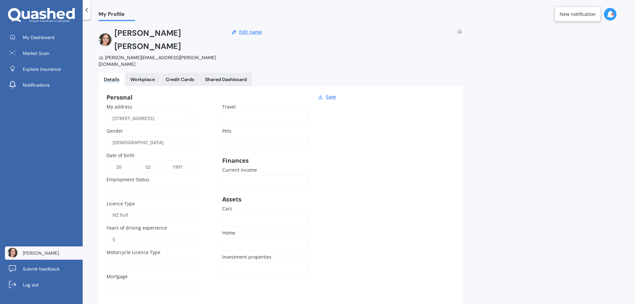
scroll to position [4, 0]
click at [331, 93] on button "Save" at bounding box center [331, 96] width 14 height 6
click at [138, 76] on div "Workplace" at bounding box center [142, 79] width 24 height 6
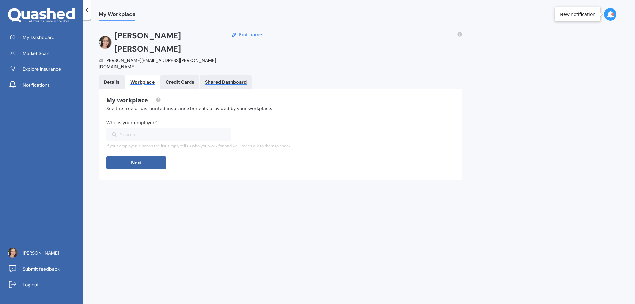
click at [239, 79] on div "Shared Dashboard" at bounding box center [226, 82] width 42 height 6
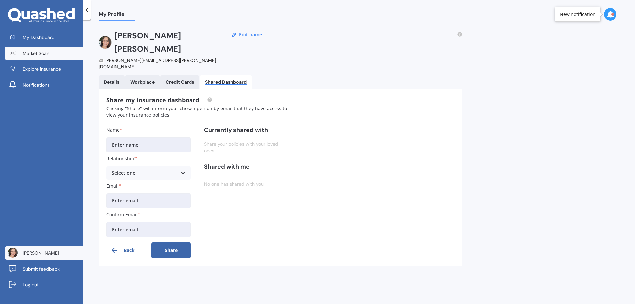
click at [51, 53] on link "Market Scan" at bounding box center [44, 53] width 78 height 13
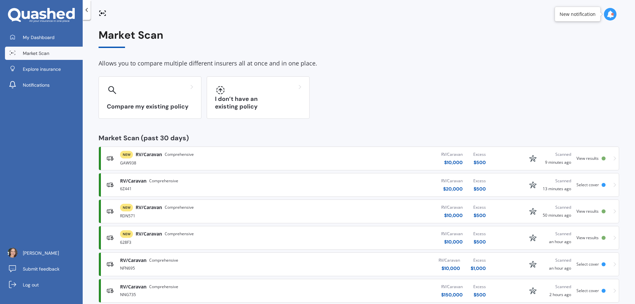
click at [584, 158] on span "View results" at bounding box center [588, 159] width 22 height 6
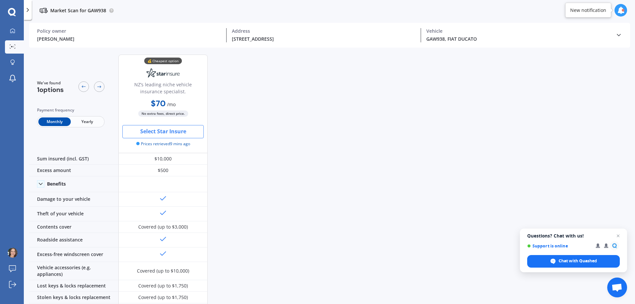
drag, startPoint x: 296, startPoint y: 208, endPoint x: 189, endPoint y: 142, distance: 126.1
click at [293, 204] on div "We've found 1 options Payment frequency Monthly Yearly 💰 Cheapest option NZ’s l…" at bounding box center [332, 177] width 606 height 256
click at [183, 133] on button "Select Star Insure" at bounding box center [162, 131] width 81 height 13
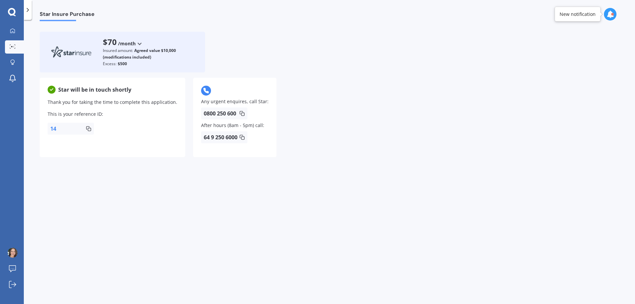
click at [137, 195] on div "Star Insure Purchase $70 /month /year /month Insured amount: Agreed value $10,0…" at bounding box center [329, 163] width 611 height 284
